Goal: Transaction & Acquisition: Purchase product/service

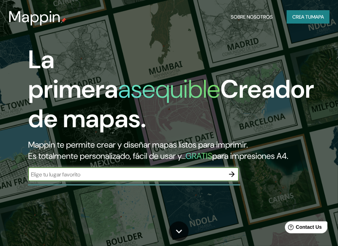
click at [170, 179] on input "text" at bounding box center [126, 175] width 197 height 8
type input "[GEOGRAPHIC_DATA] [GEOGRAPHIC_DATA]"
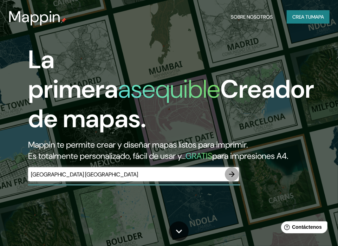
click at [227, 182] on button "button" at bounding box center [232, 174] width 14 height 14
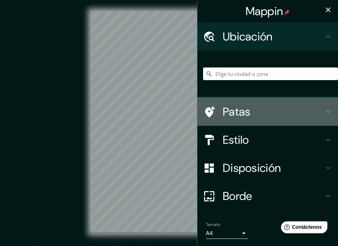
click at [245, 117] on h4 "Patas" at bounding box center [273, 112] width 101 height 14
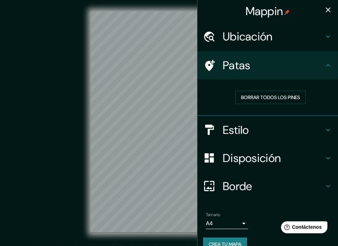
click at [240, 71] on font "Patas" at bounding box center [237, 65] width 28 height 15
click at [322, 10] on button "button" at bounding box center [329, 10] width 14 height 14
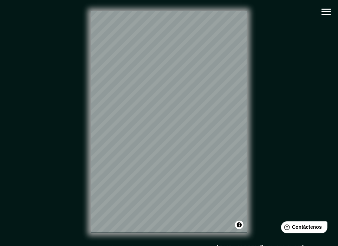
click at [324, 11] on icon "button" at bounding box center [326, 12] width 9 height 6
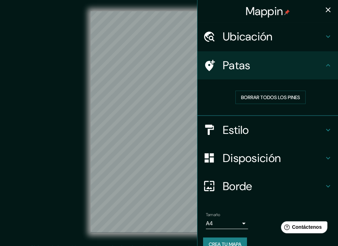
click at [260, 135] on h4 "Estilo" at bounding box center [273, 130] width 101 height 14
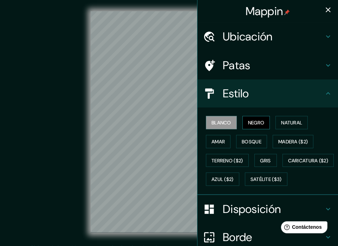
click at [253, 121] on font "Negro" at bounding box center [256, 123] width 17 height 6
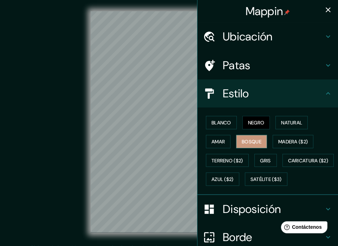
click at [253, 139] on font "Bosque" at bounding box center [252, 142] width 20 height 6
click at [231, 158] on font "Terreno ($2)" at bounding box center [228, 161] width 32 height 6
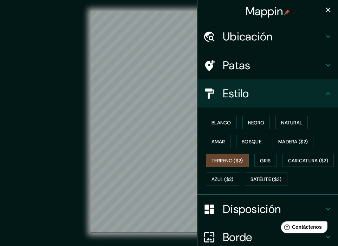
click at [220, 148] on div "Blanco Negro Natural Amar Bosque Madera ($2) Terreno ($2) Gris Caricatura ($2) …" at bounding box center [270, 151] width 135 height 76
click at [261, 158] on font "Gris" at bounding box center [266, 161] width 11 height 6
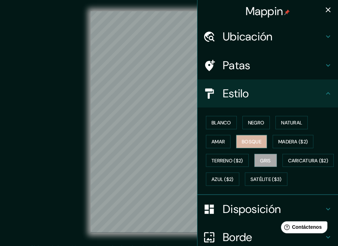
click at [243, 141] on font "Bosque" at bounding box center [252, 142] width 20 height 6
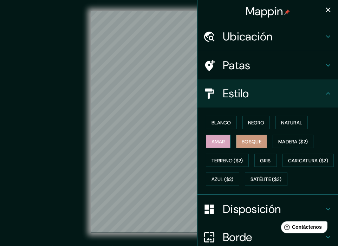
click at [217, 143] on font "Amar" at bounding box center [218, 142] width 13 height 6
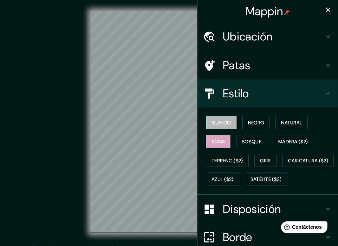
click at [226, 125] on font "Blanco" at bounding box center [222, 122] width 20 height 9
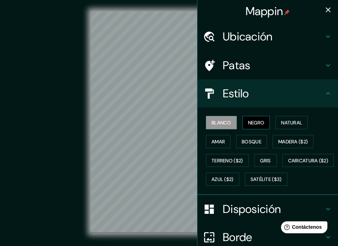
click at [248, 124] on font "Negro" at bounding box center [256, 123] width 17 height 6
click at [269, 123] on div "Blanco Negro Natural Amar Bosque Madera ($2) Terreno ($2) Gris Caricatura ($2) …" at bounding box center [270, 151] width 135 height 76
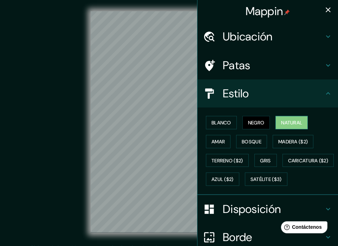
click at [281, 121] on font "Natural" at bounding box center [291, 123] width 21 height 6
click at [324, 12] on icon "button" at bounding box center [328, 10] width 8 height 8
